Goal: Check status

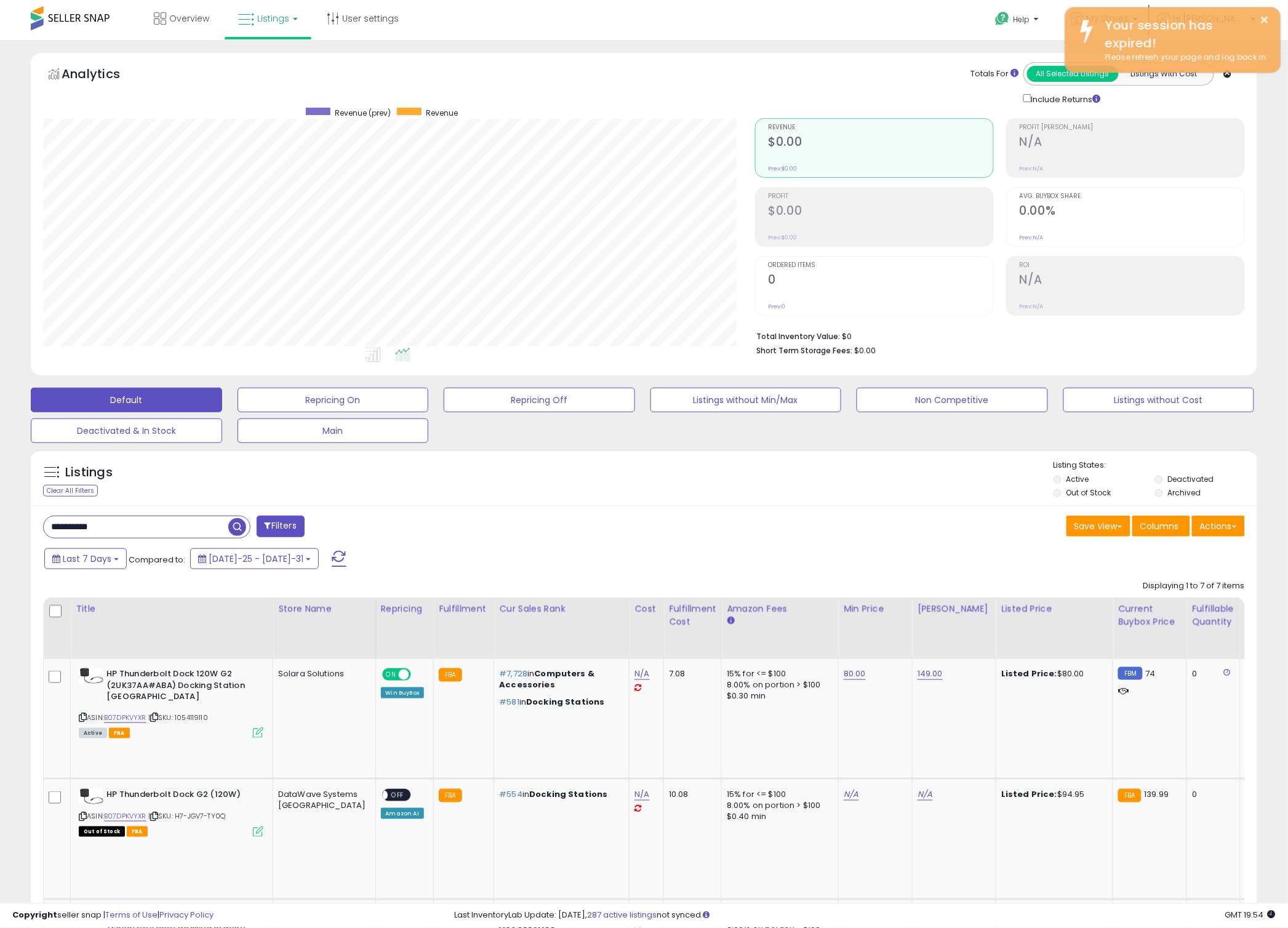
scroll to position [252, 712]
